Goal: Information Seeking & Learning: Learn about a topic

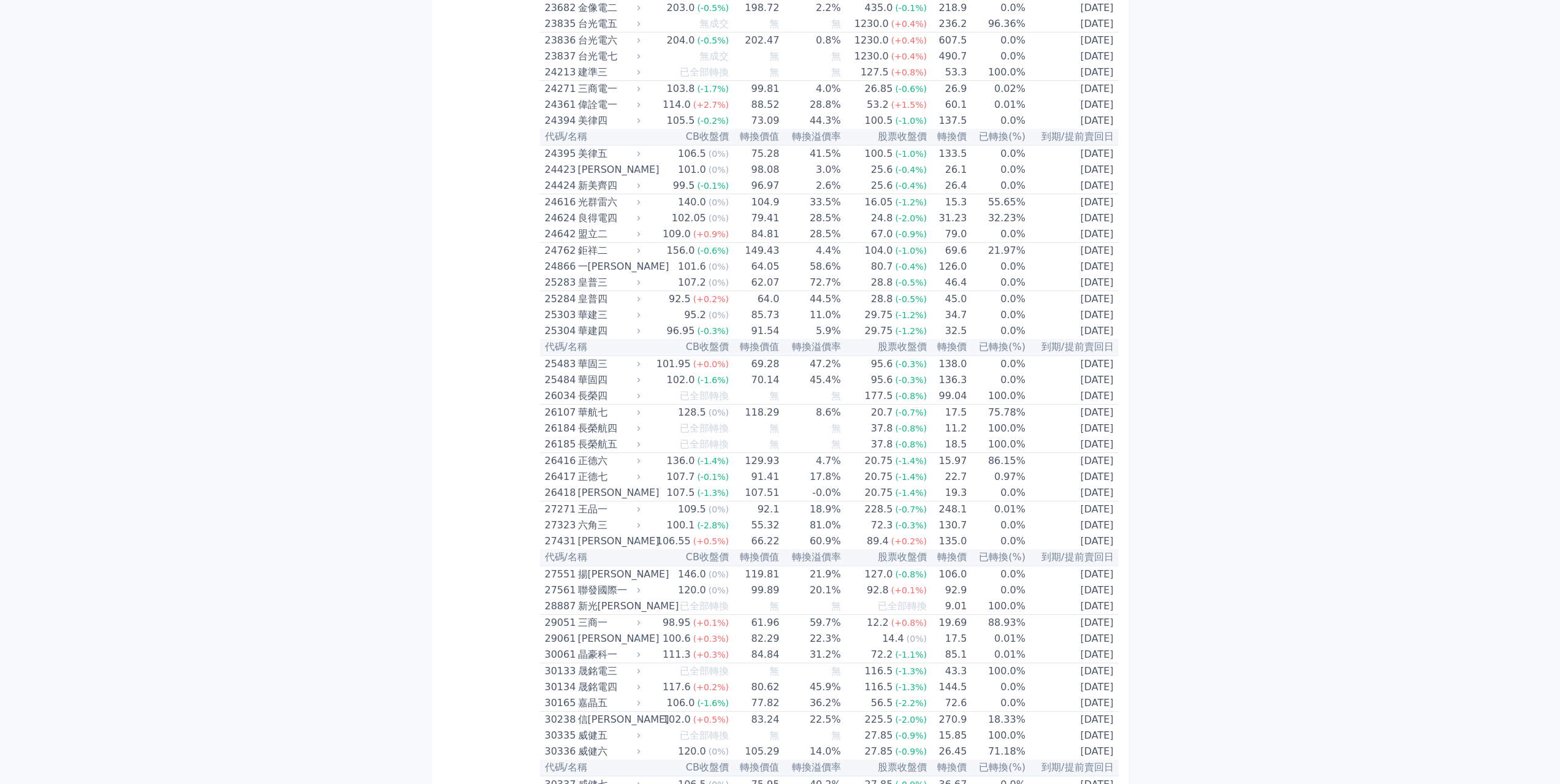
scroll to position [3964, 0]
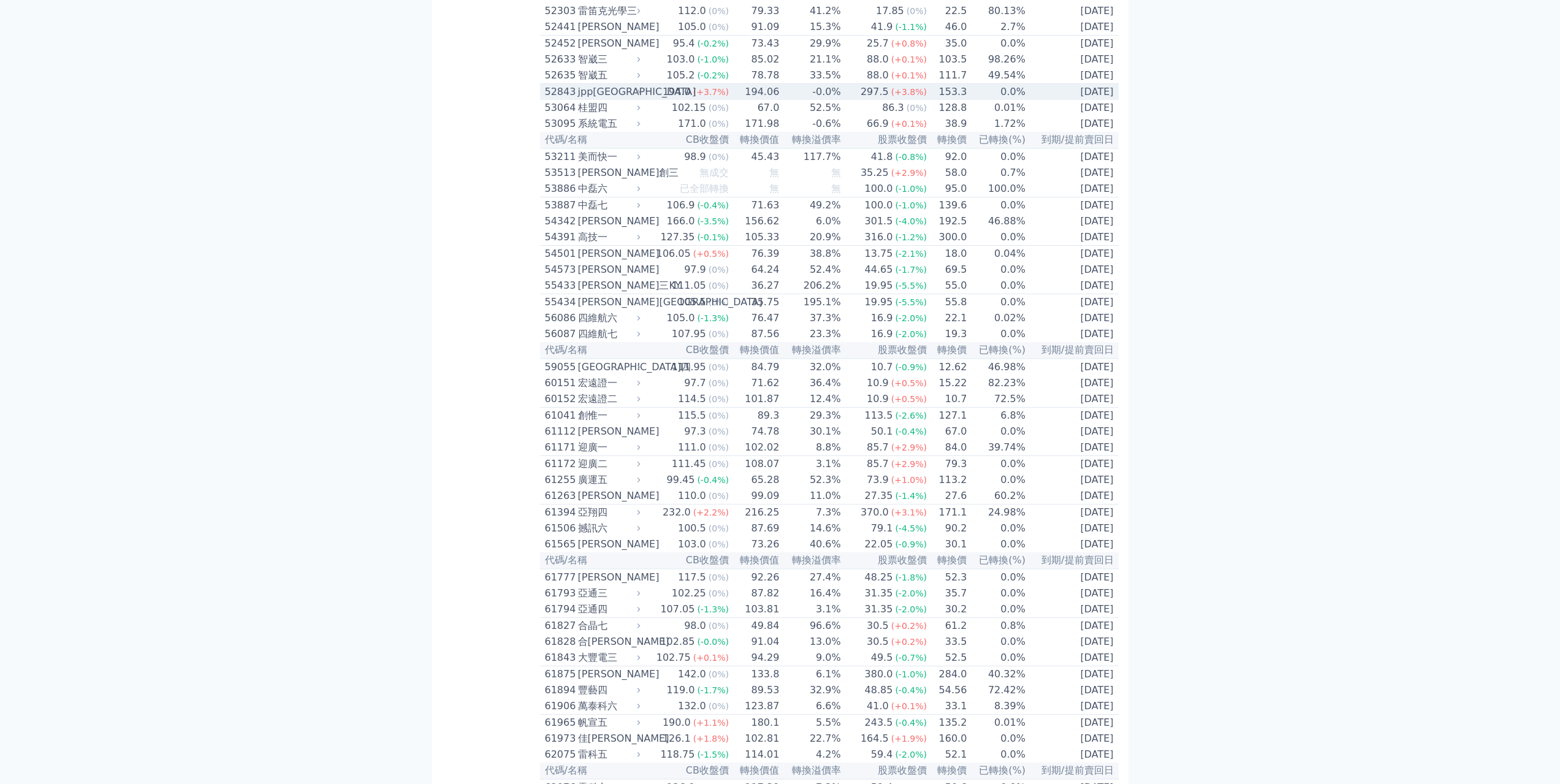
click at [1100, 100] on td "[DATE]" at bounding box center [1072, 92] width 92 height 16
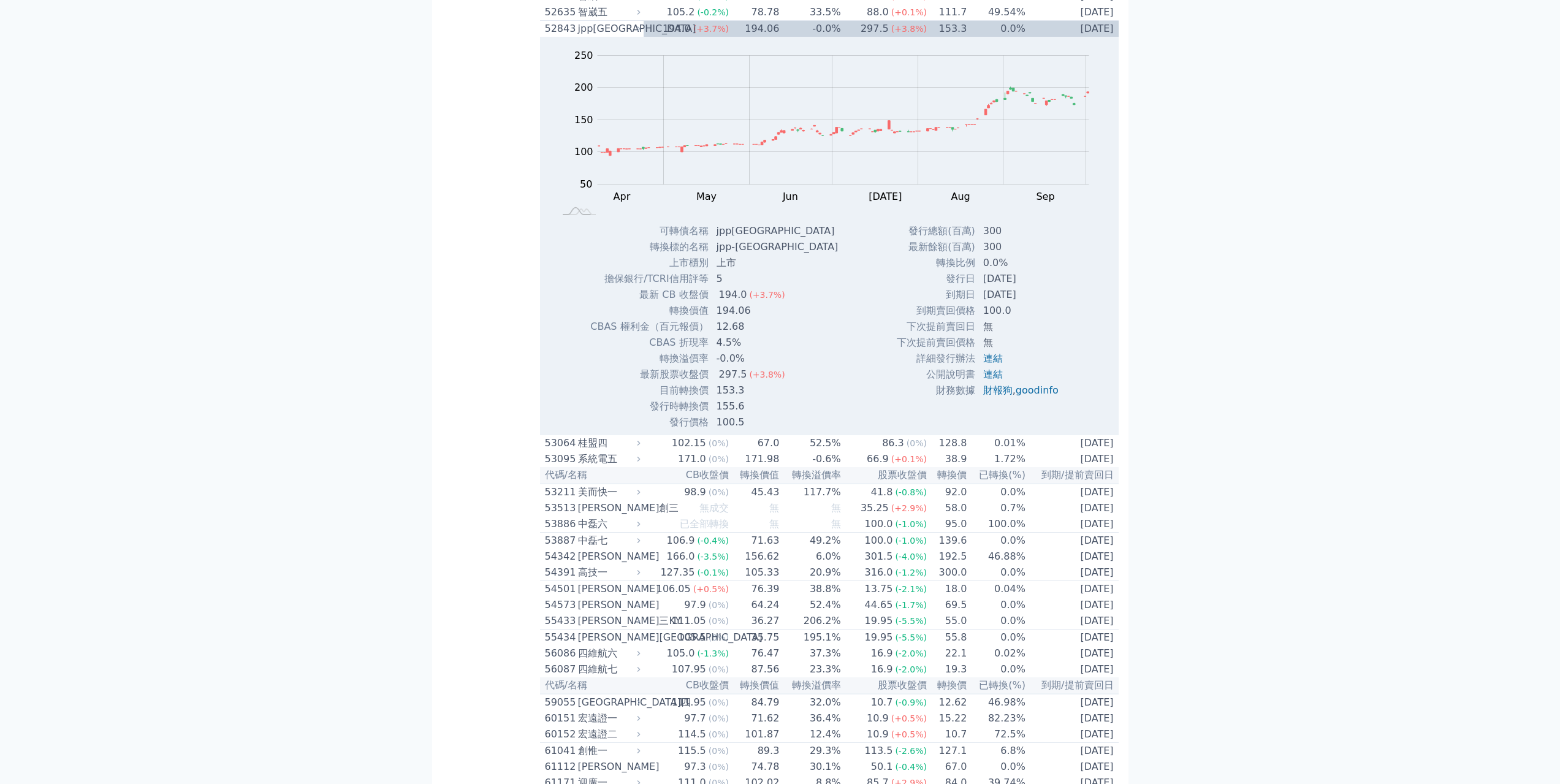
scroll to position [4087, 0]
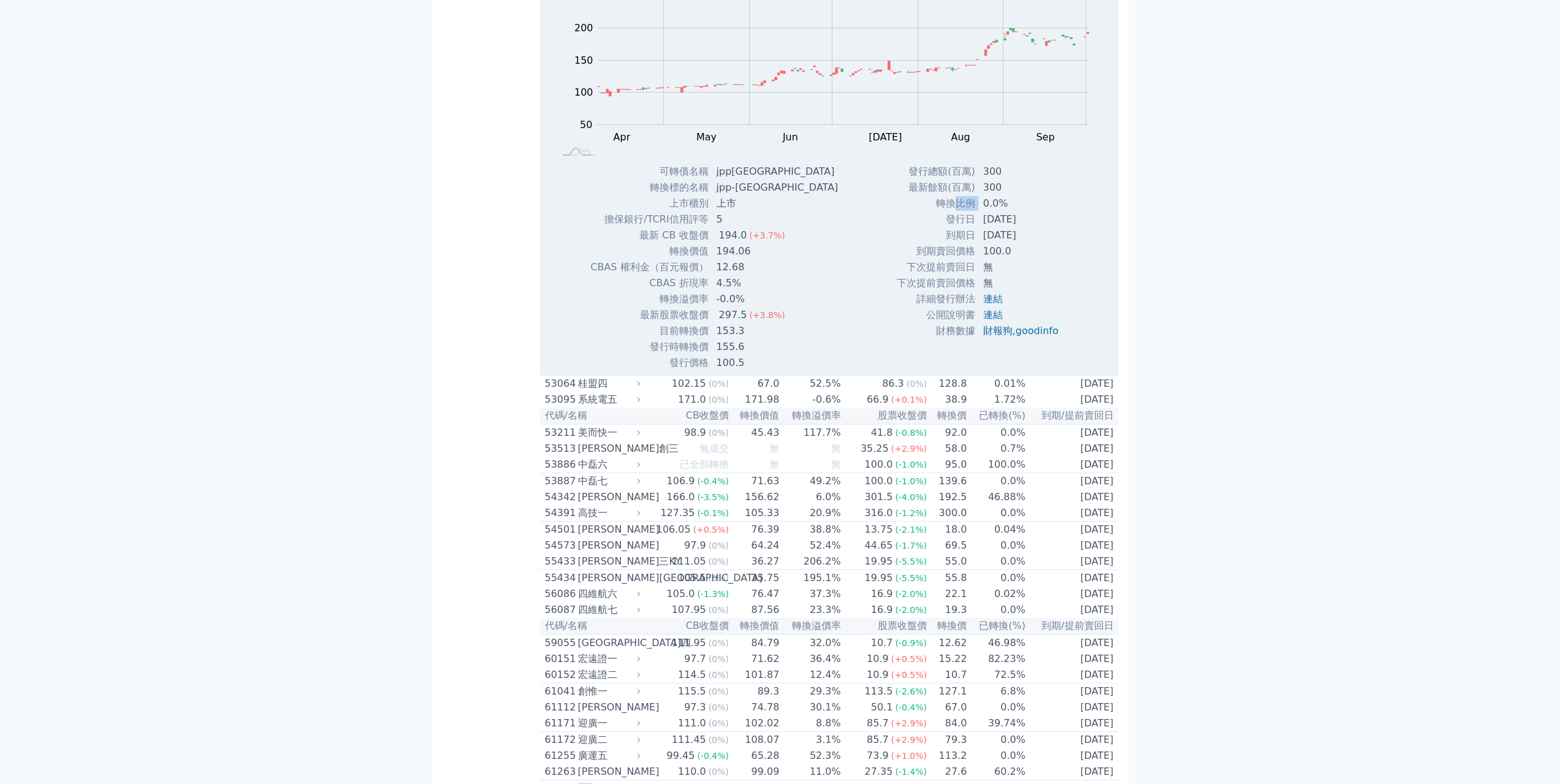
drag, startPoint x: 947, startPoint y: 505, endPoint x: 980, endPoint y: 504, distance: 33.0
click at [980, 212] on tr "轉換比例 0.0%" at bounding box center [983, 203] width 172 height 16
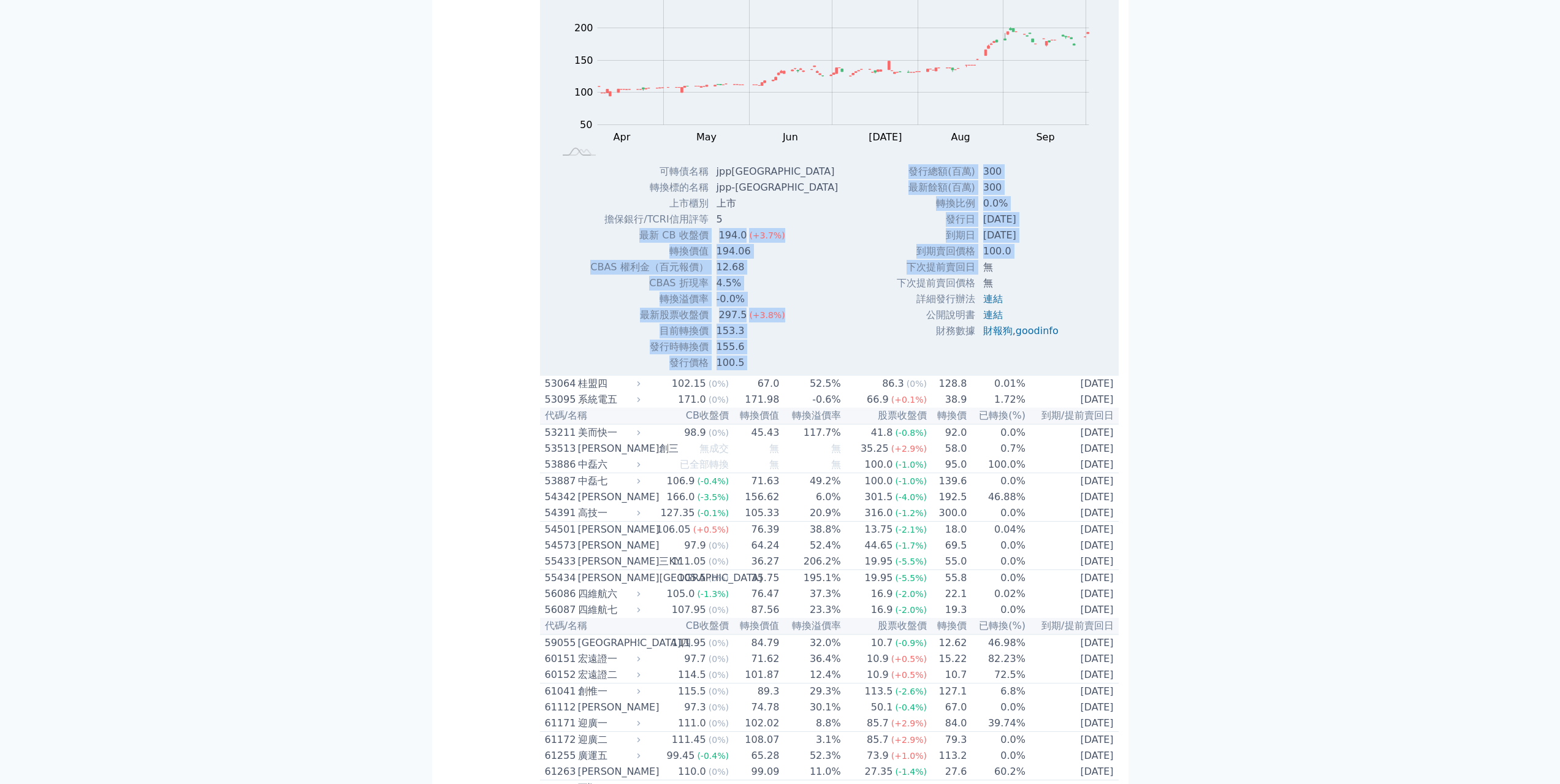
drag, startPoint x: 727, startPoint y: 541, endPoint x: 978, endPoint y: 565, distance: 252.1
click at [978, 370] on div "Zoom Out 100 40 60 80 100 300 250 200 150 50 0 -50 L Apr May Jun [DATE] Aug Sep…" at bounding box center [829, 174] width 579 height 393
click at [978, 275] on td "無" at bounding box center [1021, 267] width 92 height 16
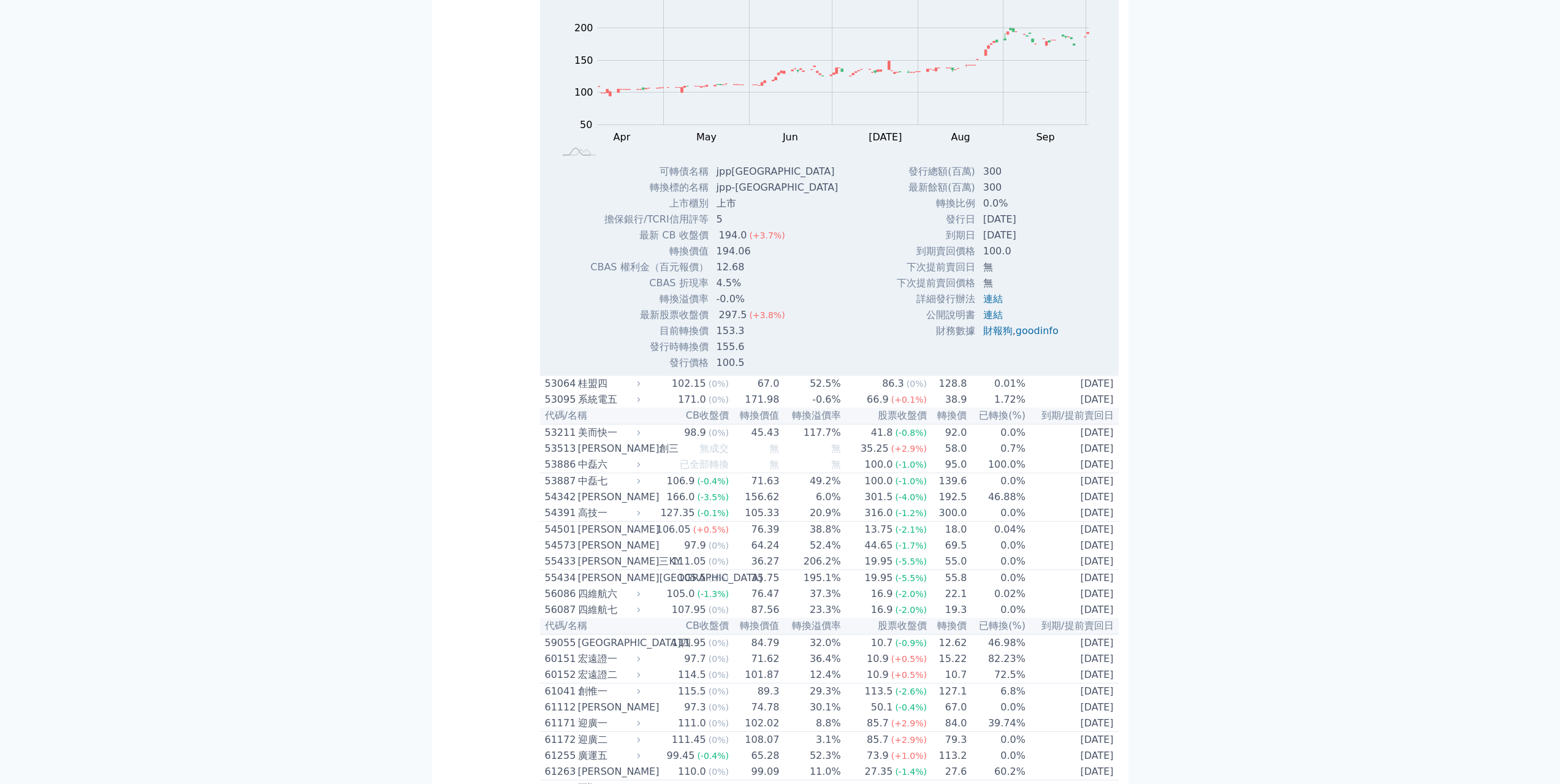
drag, startPoint x: 654, startPoint y: 615, endPoint x: 710, endPoint y: 619, distance: 56.1
click at [710, 323] on tr "最新股票收盤價 297.5 (+3.8%)" at bounding box center [719, 315] width 258 height 16
click at [714, 355] on td "155.6" at bounding box center [779, 346] width 139 height 16
drag, startPoint x: 680, startPoint y: 632, endPoint x: 736, endPoint y: 634, distance: 56.0
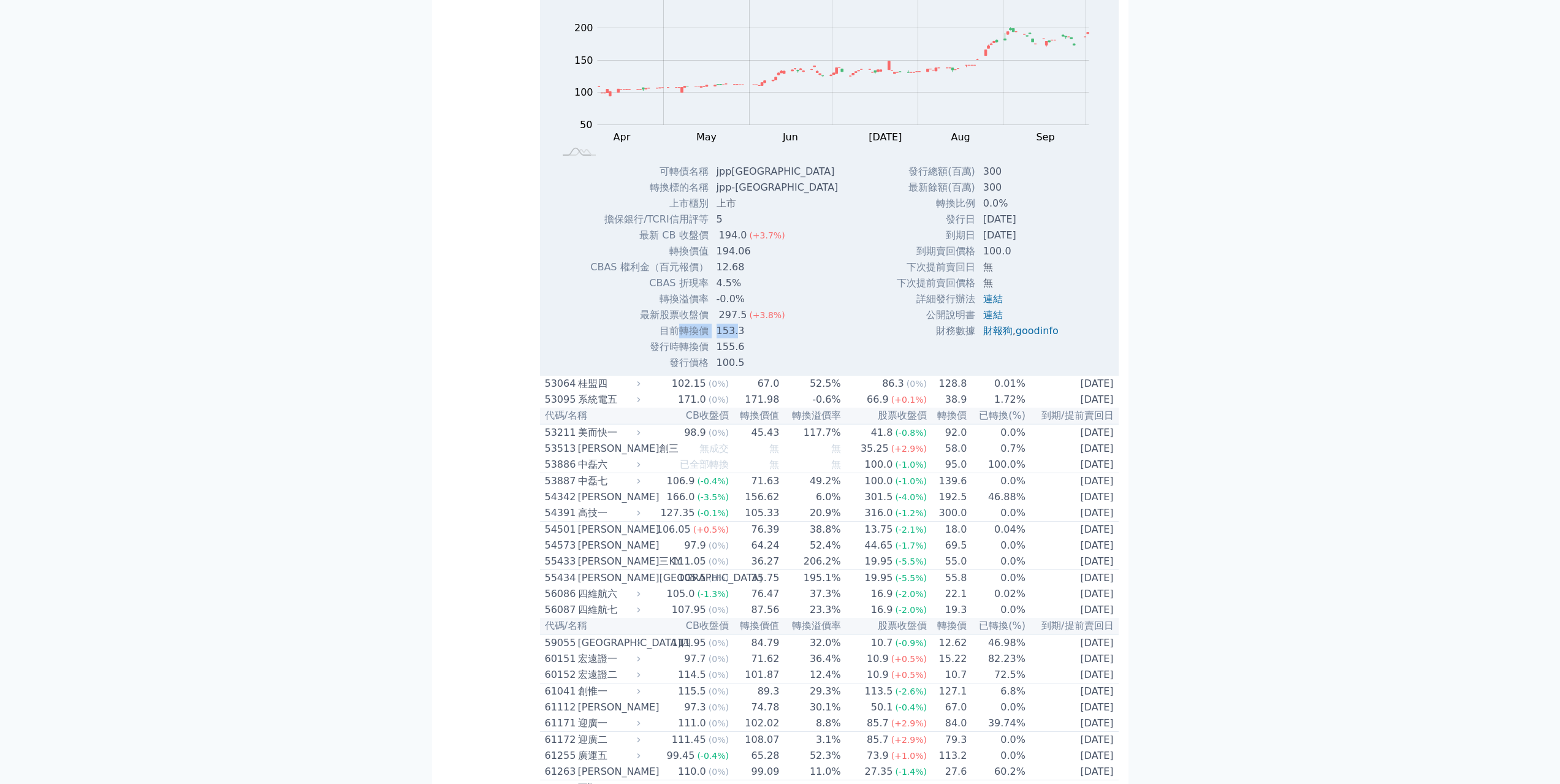
click at [736, 339] on tr "目前轉換價 153.3" at bounding box center [719, 331] width 258 height 16
drag, startPoint x: 678, startPoint y: 646, endPoint x: 740, endPoint y: 645, distance: 62.0
click at [740, 355] on tr "發行時轉換價 155.6" at bounding box center [719, 346] width 258 height 16
drag, startPoint x: 676, startPoint y: 625, endPoint x: 743, endPoint y: 638, distance: 68.2
click at [743, 339] on tr "目前轉換價 153.3" at bounding box center [719, 331] width 258 height 16
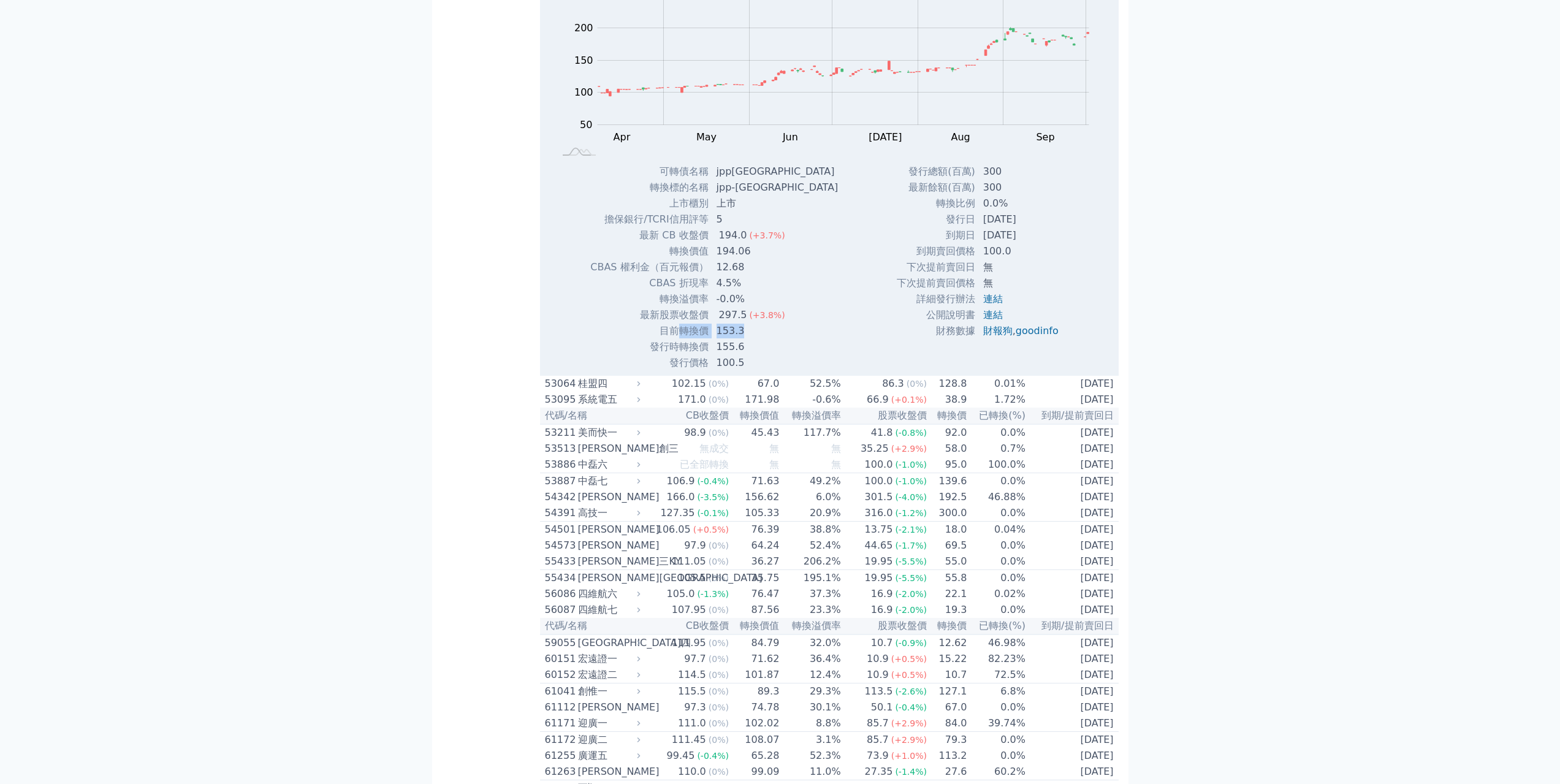
click at [743, 339] on td "153.3" at bounding box center [779, 331] width 139 height 16
drag, startPoint x: 692, startPoint y: 553, endPoint x: 772, endPoint y: 555, distance: 80.0
click at [772, 259] on tr "轉換價值 194.06" at bounding box center [719, 251] width 258 height 16
click at [772, 259] on td "194.06" at bounding box center [779, 251] width 139 height 16
drag, startPoint x: 671, startPoint y: 629, endPoint x: 730, endPoint y: 633, distance: 59.1
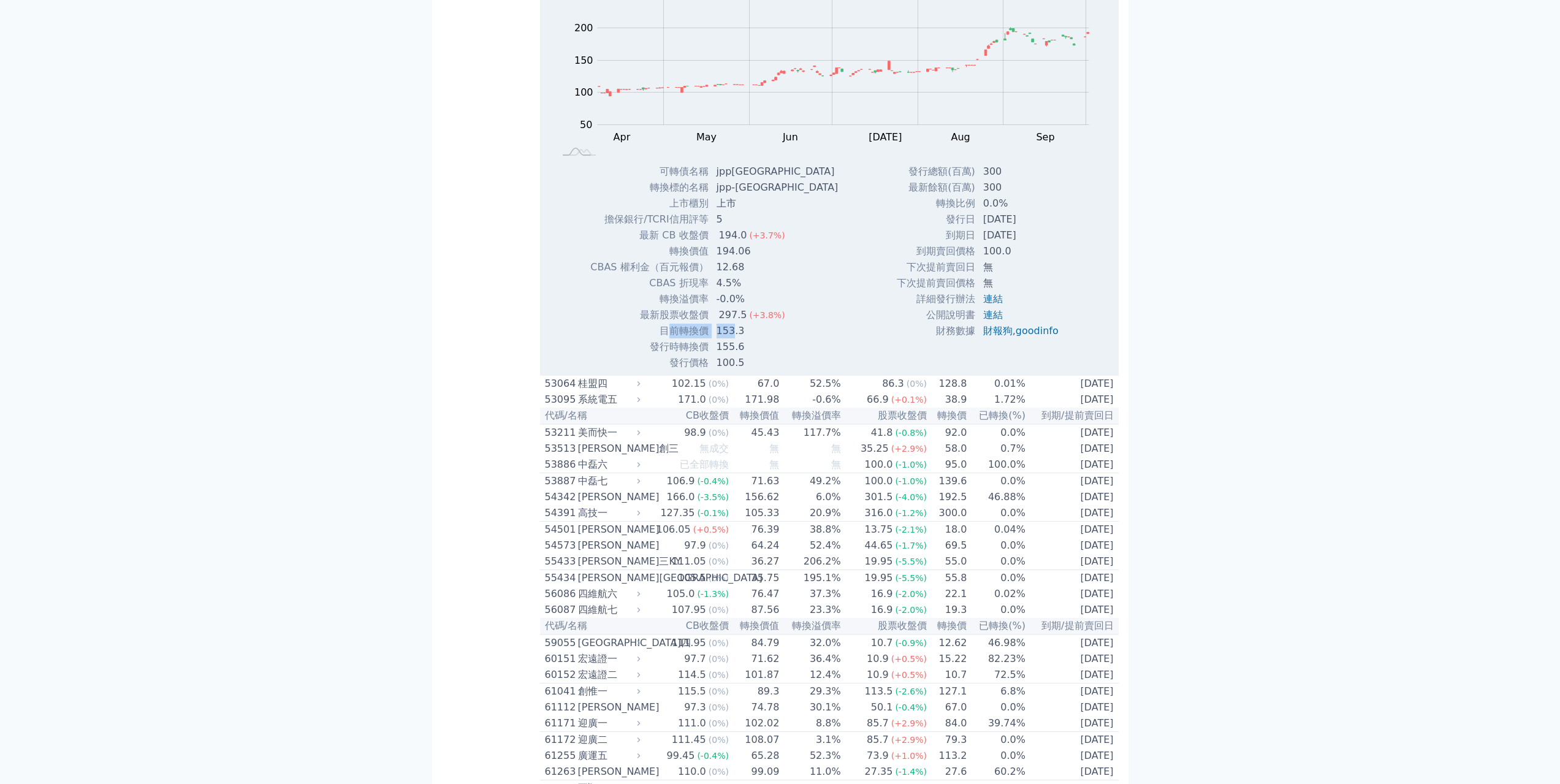
click at [732, 339] on tr "目前轉換價 153.3" at bounding box center [719, 331] width 258 height 16
